Goal: Check status: Check status

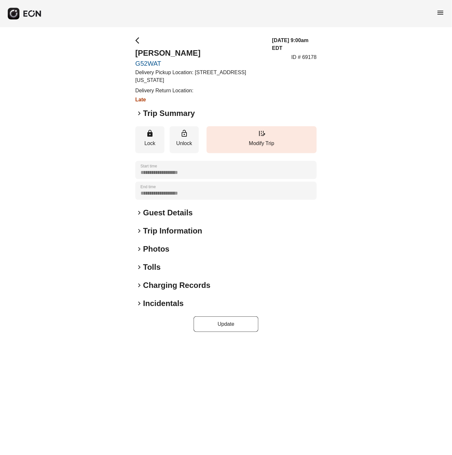
click at [137, 249] on span "keyboard_arrow_right" at bounding box center [139, 249] width 8 height 8
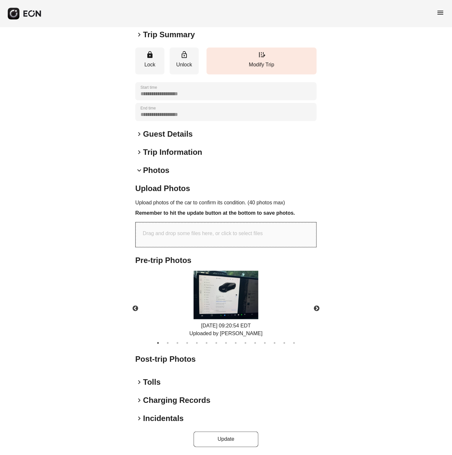
scroll to position [80, 0]
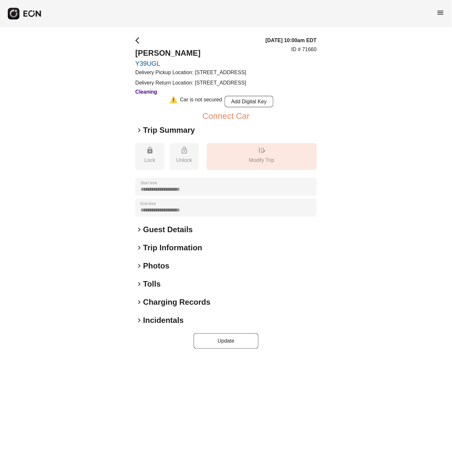
drag, startPoint x: 140, startPoint y: 279, endPoint x: 146, endPoint y: 281, distance: 6.4
click at [140, 270] on span "keyboard_arrow_right" at bounding box center [139, 266] width 8 height 8
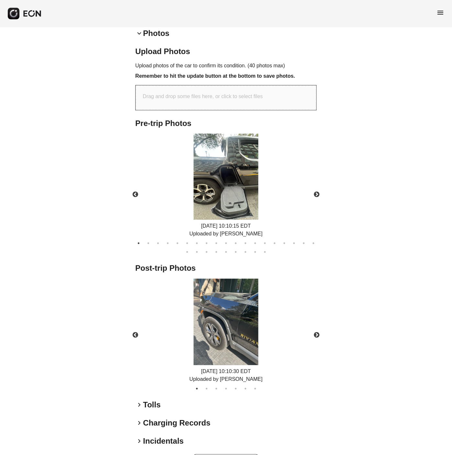
scroll to position [246, 0]
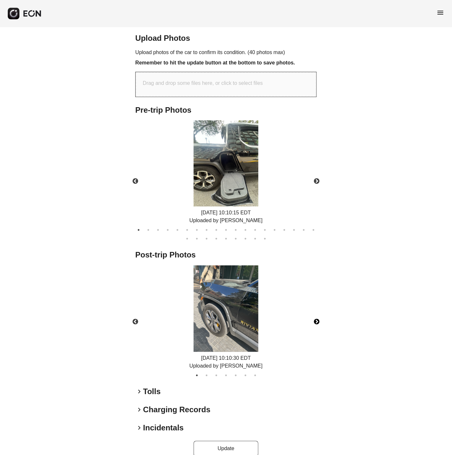
click at [317, 333] on button "Next" at bounding box center [316, 322] width 23 height 23
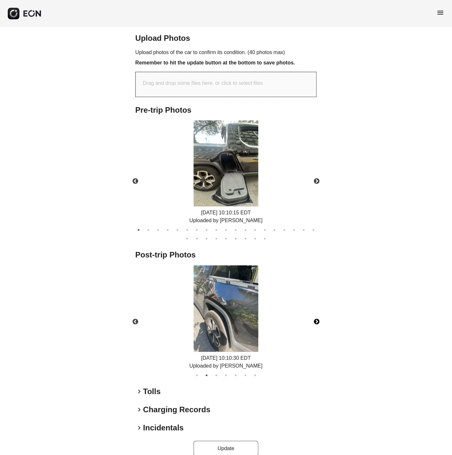
click at [317, 333] on button "Next" at bounding box center [316, 322] width 23 height 23
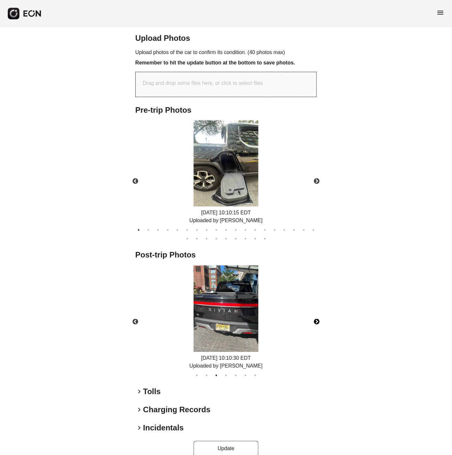
click at [317, 333] on button "Next" at bounding box center [316, 322] width 23 height 23
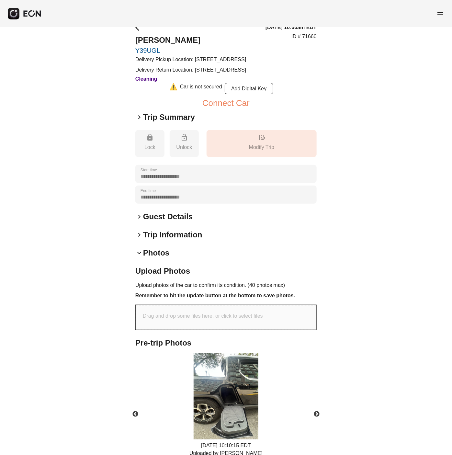
scroll to position [0, 0]
